Goal: Obtain resource: Download file/media

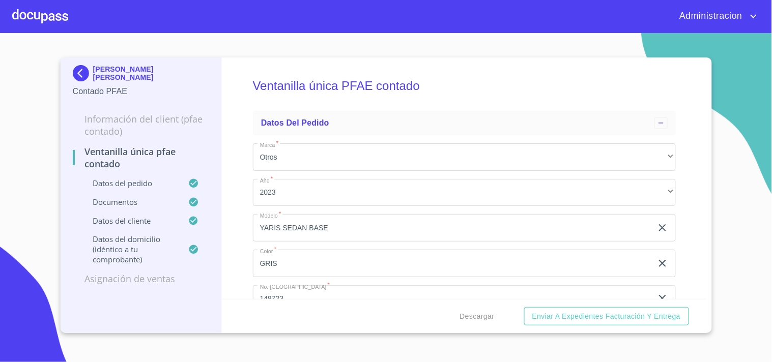
click at [114, 78] on p "[PERSON_NAME] [PERSON_NAME]" at bounding box center [151, 73] width 117 height 16
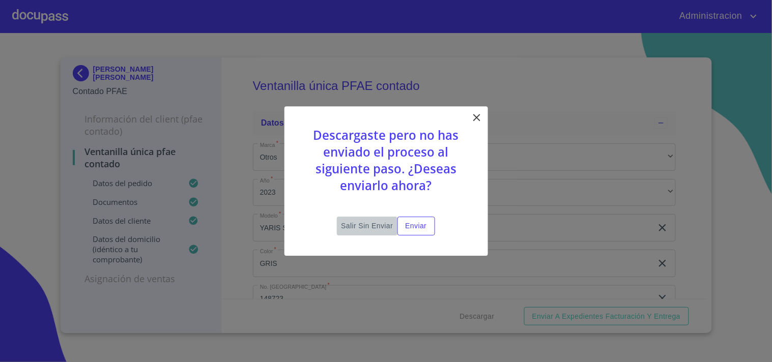
click at [384, 224] on span "Salir sin enviar" at bounding box center [367, 226] width 52 height 13
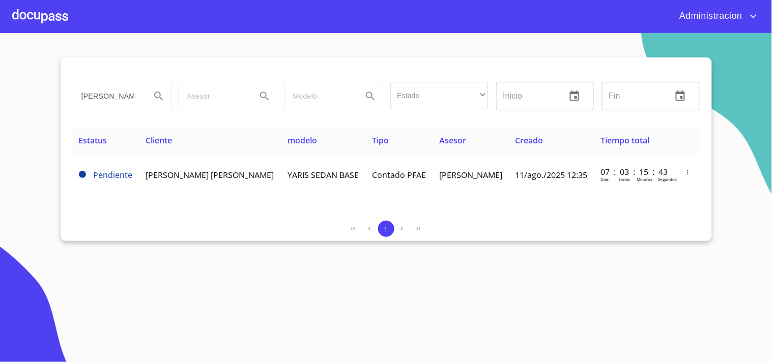
click at [108, 97] on input "[PERSON_NAME]" at bounding box center [107, 95] width 69 height 27
drag, startPoint x: 78, startPoint y: 96, endPoint x: 328, endPoint y: 93, distance: 249.4
click at [315, 97] on div "[PERSON_NAME] Estado ​ ​ Inicio ​ Fin ​" at bounding box center [386, 96] width 635 height 37
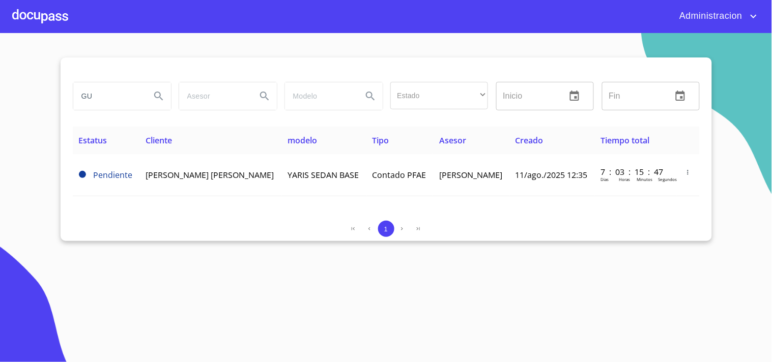
type input "G"
type input "[PERSON_NAME] [PERSON_NAME]"
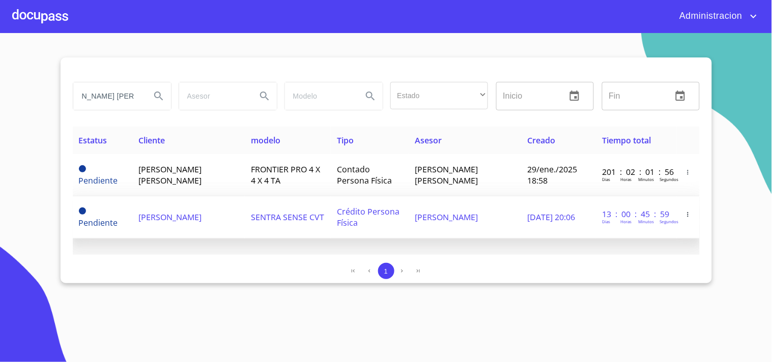
scroll to position [0, 0]
click at [502, 226] on td "[PERSON_NAME]" at bounding box center [465, 217] width 112 height 42
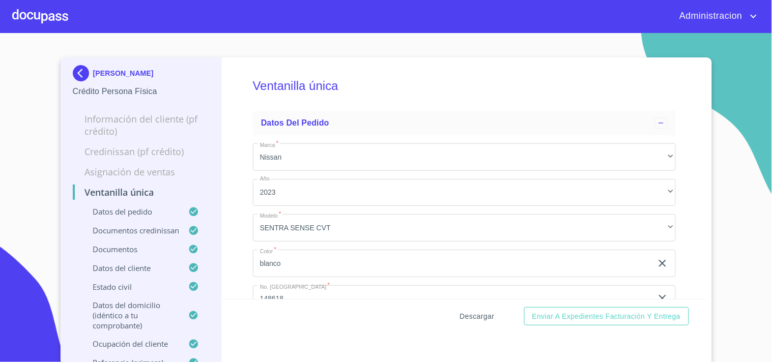
click at [460, 314] on span "Descargar" at bounding box center [477, 316] width 35 height 13
click at [138, 64] on div "[PERSON_NAME] Persona Física" at bounding box center [141, 81] width 137 height 48
click at [111, 73] on p "[PERSON_NAME]" at bounding box center [123, 73] width 61 height 8
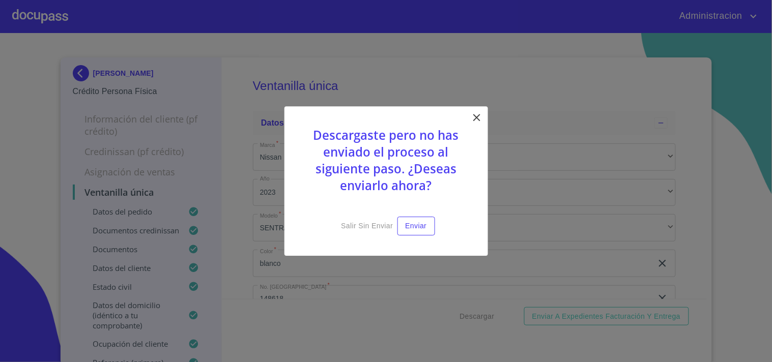
drag, startPoint x: 367, startPoint y: 222, endPoint x: 310, endPoint y: 192, distance: 64.4
click at [351, 215] on div "Descargaste pero no has enviado el proceso al siguiente paso. ¿Deseas enviarlo …" at bounding box center [386, 181] width 204 height 150
click at [360, 228] on span "Salir sin enviar" at bounding box center [367, 226] width 52 height 13
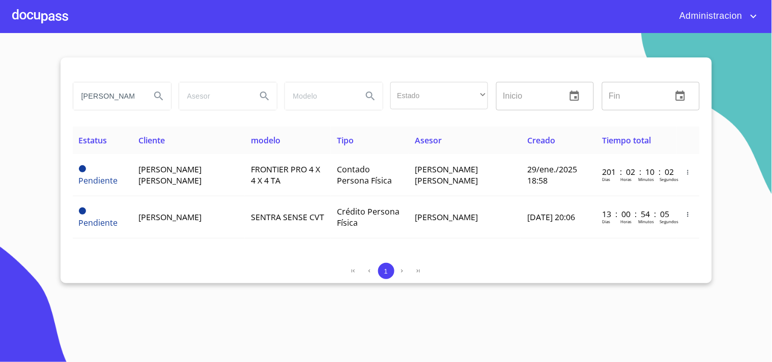
drag, startPoint x: 81, startPoint y: 98, endPoint x: 355, endPoint y: 120, distance: 274.2
click at [298, 108] on div "[PERSON_NAME] [PERSON_NAME] Estado ​ ​ Inicio ​ Fin ​" at bounding box center [386, 96] width 635 height 37
type input "k"
type input "j"
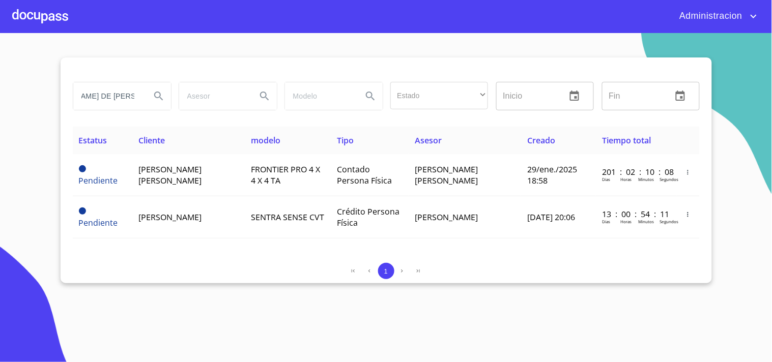
type input "[PERSON_NAME] DE [PERSON_NAME]"
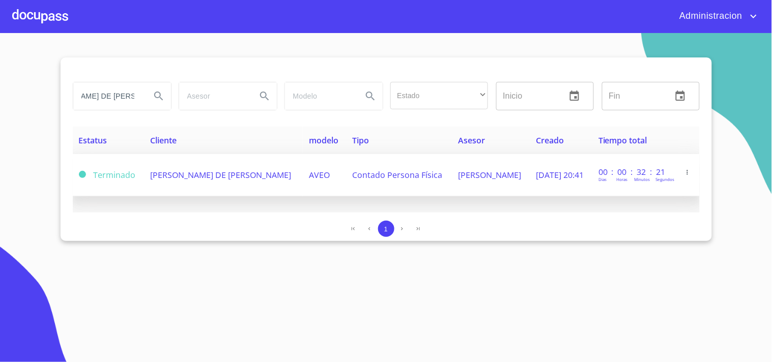
scroll to position [0, 0]
drag, startPoint x: 169, startPoint y: 175, endPoint x: 197, endPoint y: 174, distance: 28.5
click at [197, 174] on span "[PERSON_NAME] DE [PERSON_NAME]" at bounding box center [220, 174] width 141 height 11
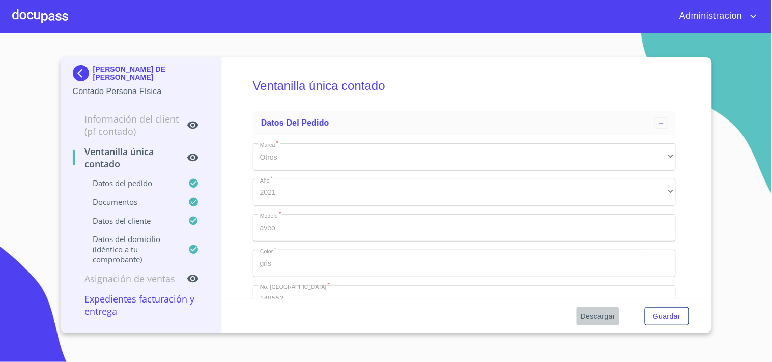
click at [603, 315] on span "Descargar" at bounding box center [598, 316] width 35 height 13
click at [128, 78] on p "[PERSON_NAME] DE [PERSON_NAME]" at bounding box center [151, 73] width 117 height 16
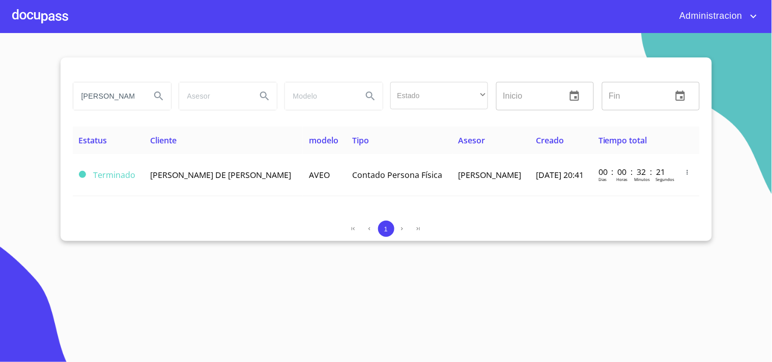
scroll to position [0, 44]
drag, startPoint x: 166, startPoint y: 111, endPoint x: 463, endPoint y: 135, distance: 297.6
click at [387, 136] on div "[PERSON_NAME] DE [PERSON_NAME] Estado ​ ​ Inicio ​ Fin ​ Estatus Cliente modelo…" at bounding box center [386, 149] width 651 height 184
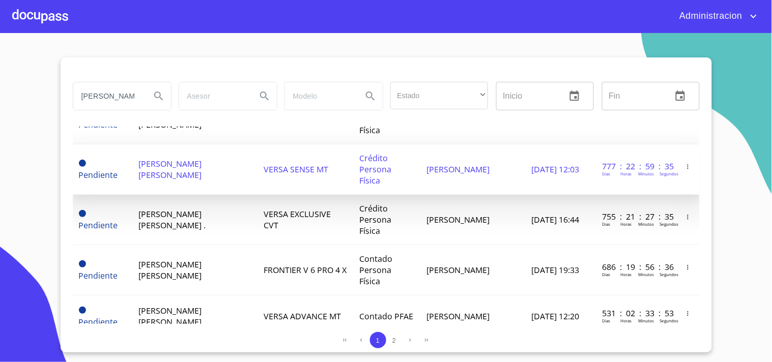
scroll to position [169, 0]
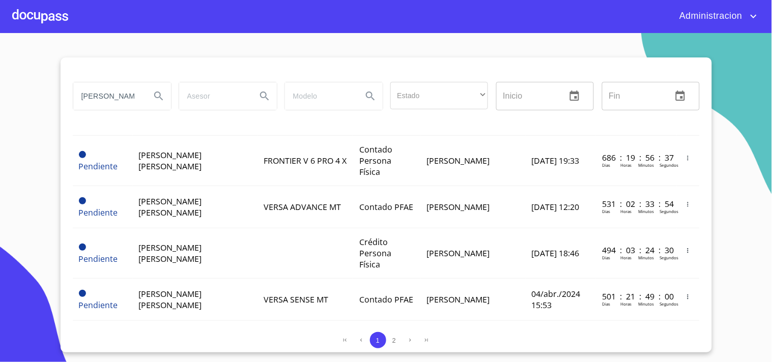
click at [127, 102] on input "[PERSON_NAME]" at bounding box center [107, 95] width 69 height 27
type input "[PERSON_NAME] [PERSON_NAME]"
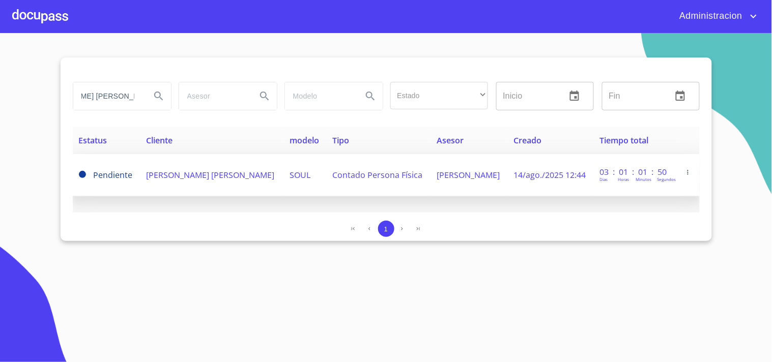
scroll to position [0, 0]
click at [160, 170] on span "[PERSON_NAME] [PERSON_NAME]" at bounding box center [210, 174] width 128 height 11
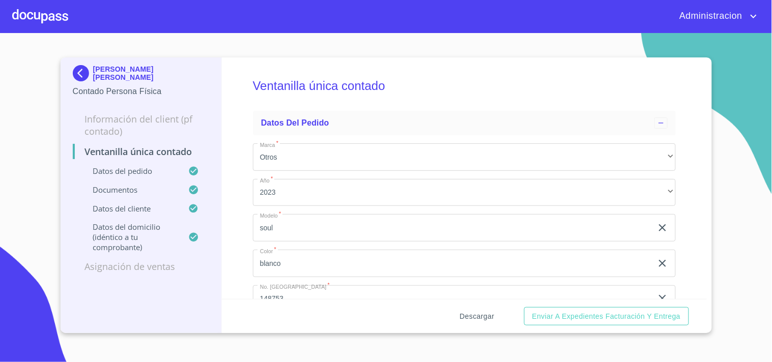
click at [490, 314] on span "Descargar" at bounding box center [477, 316] width 35 height 13
